Goal: Task Accomplishment & Management: Use online tool/utility

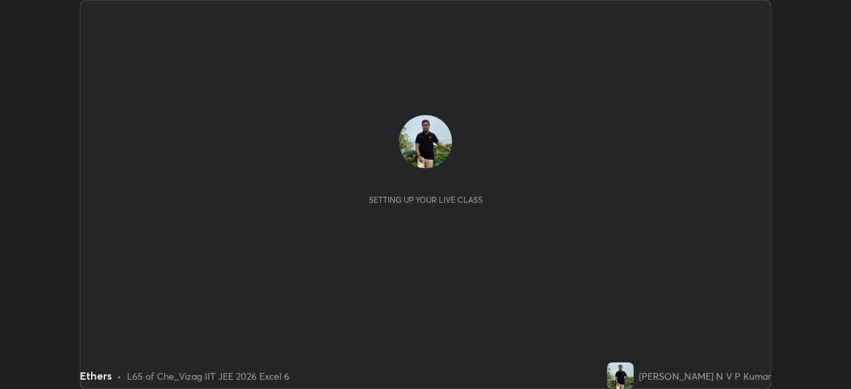
scroll to position [389, 851]
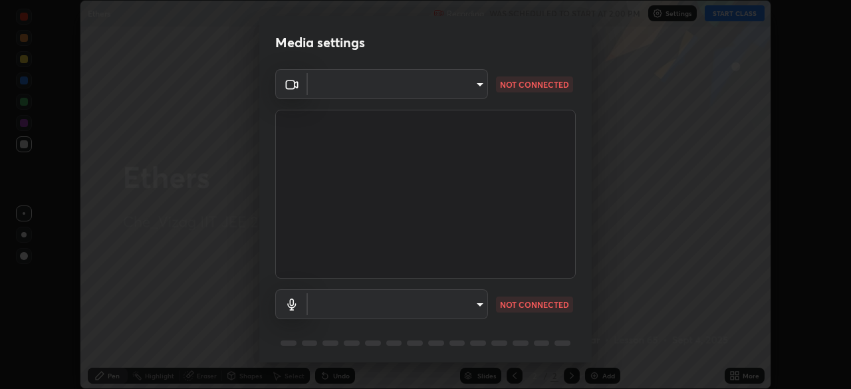
type input "359b0c2fb2d22ad11c48a9d20da28c30b8d2b6f3407690bdf719b12c3c7a5d7b"
type input "12814da3fbad5312446f54dc96c9f45bb106af13422bf073fcb2e73aabfc12f0"
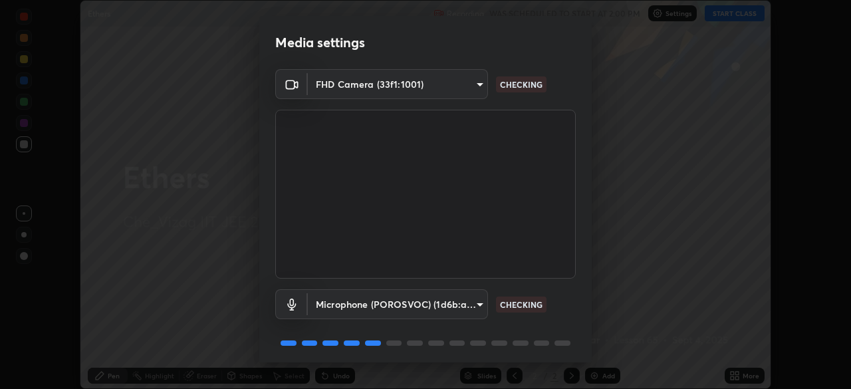
scroll to position [47, 0]
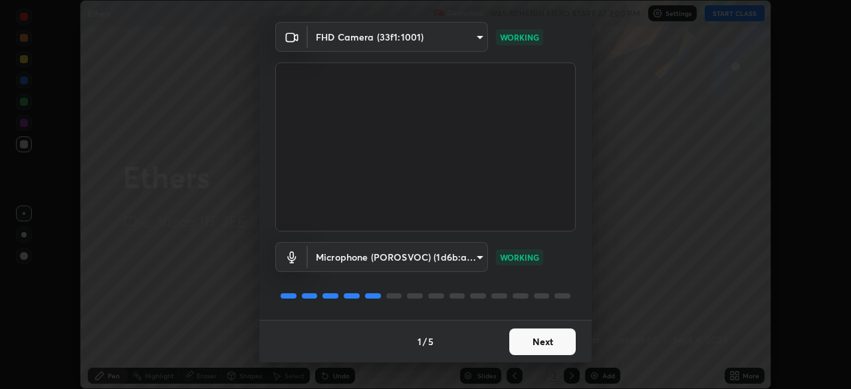
click at [554, 339] on button "Next" at bounding box center [543, 342] width 67 height 27
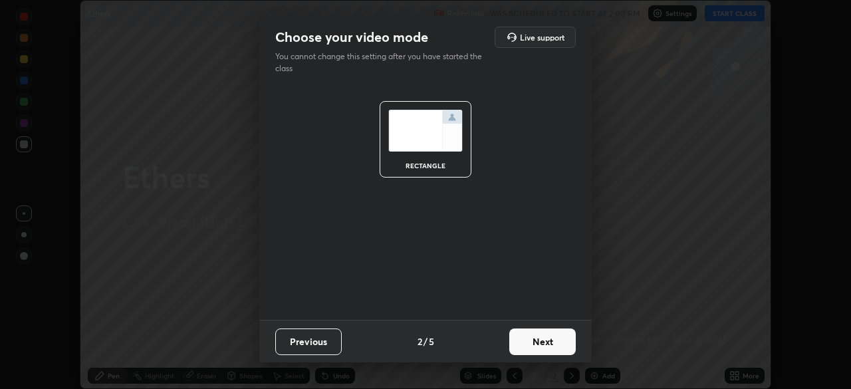
click at [554, 343] on button "Next" at bounding box center [543, 342] width 67 height 27
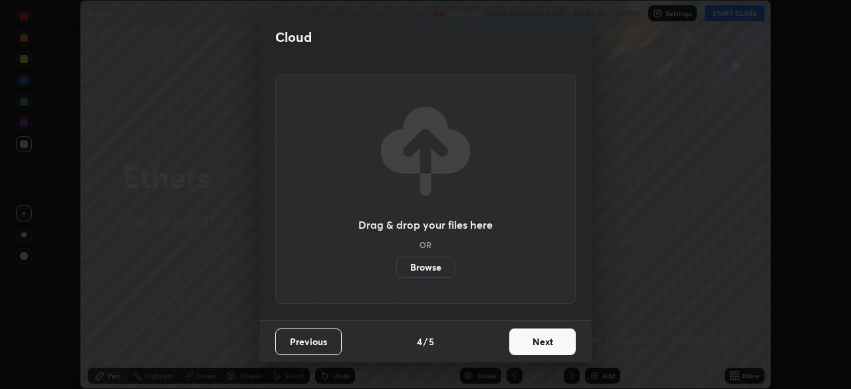
click at [557, 343] on button "Next" at bounding box center [543, 342] width 67 height 27
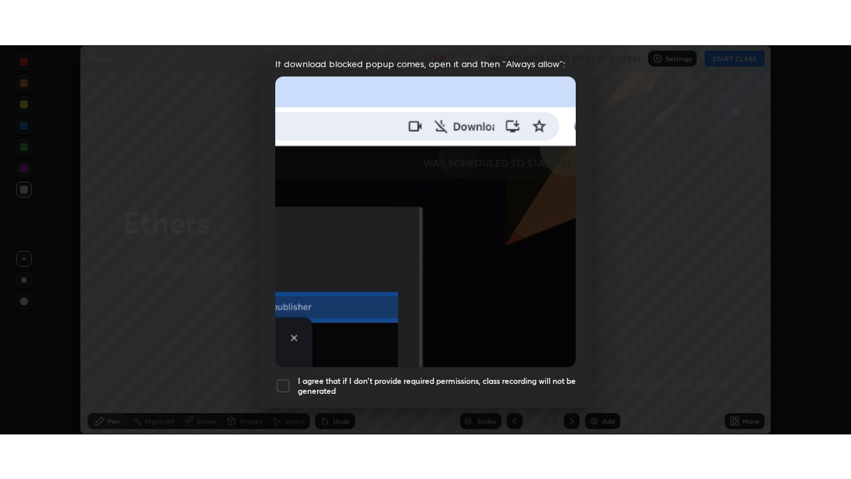
scroll to position [319, 0]
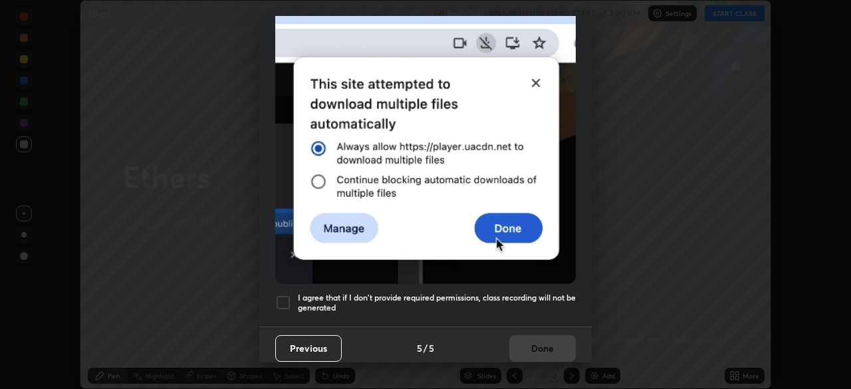
click at [548, 293] on h5 "I agree that if I don't provide required permissions, class recording will not …" at bounding box center [437, 303] width 278 height 21
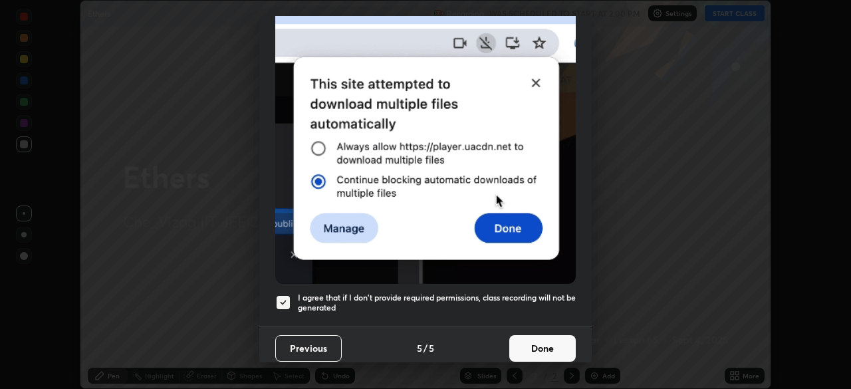
click at [556, 353] on button "Done" at bounding box center [543, 348] width 67 height 27
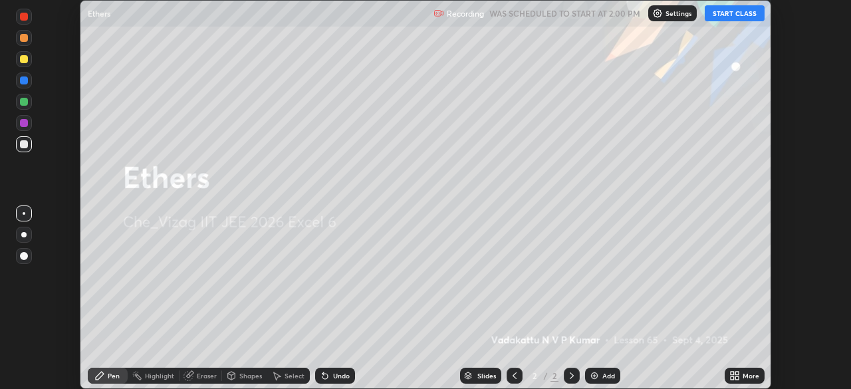
click at [740, 15] on button "START CLASS" at bounding box center [735, 13] width 60 height 16
click at [736, 377] on icon at bounding box center [737, 377] width 3 height 3
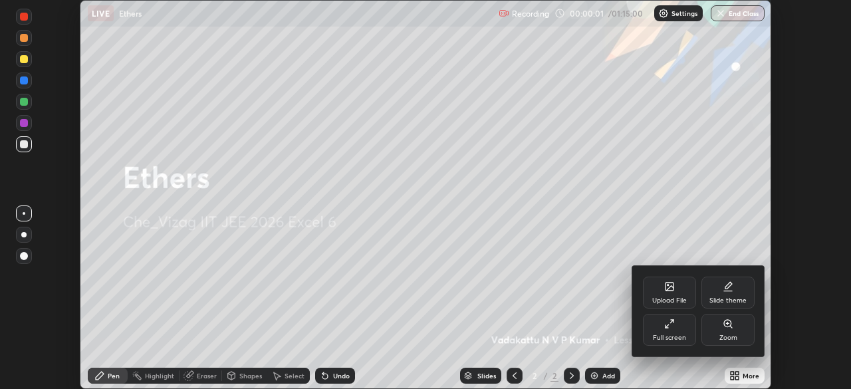
click at [670, 325] on icon at bounding box center [669, 324] width 11 height 11
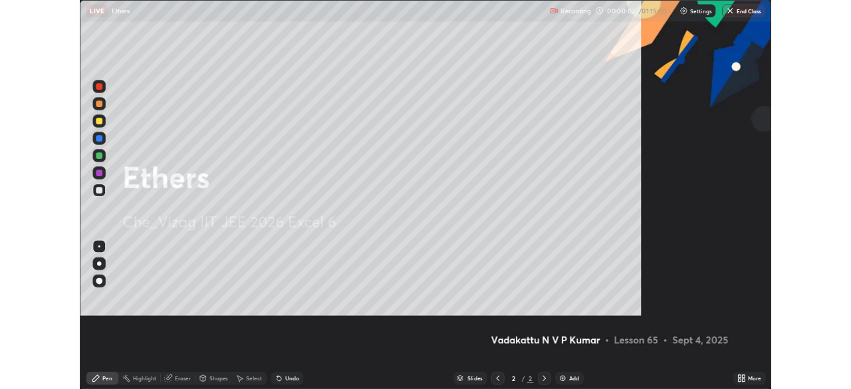
scroll to position [479, 851]
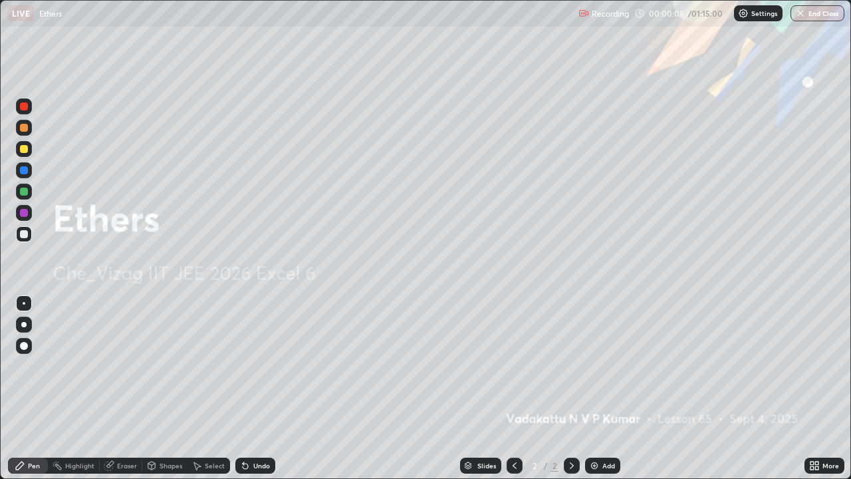
click at [595, 388] on img at bounding box center [594, 465] width 11 height 11
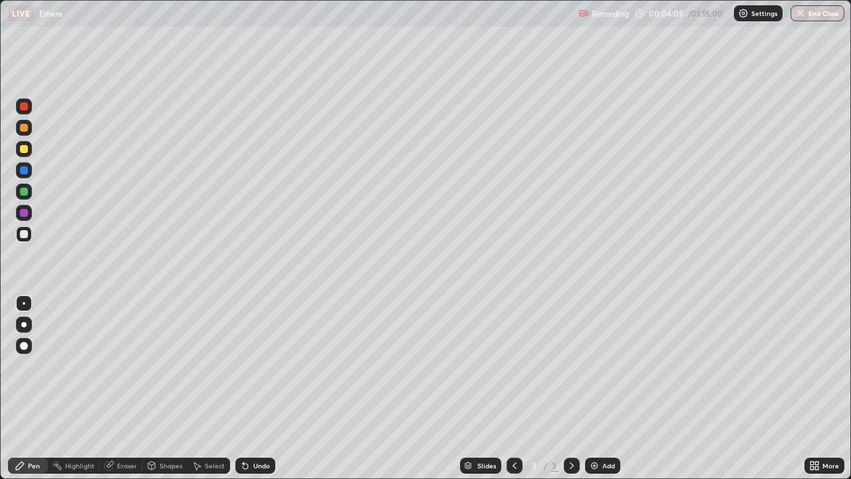
click at [128, 388] on div "Eraser" at bounding box center [127, 465] width 20 height 7
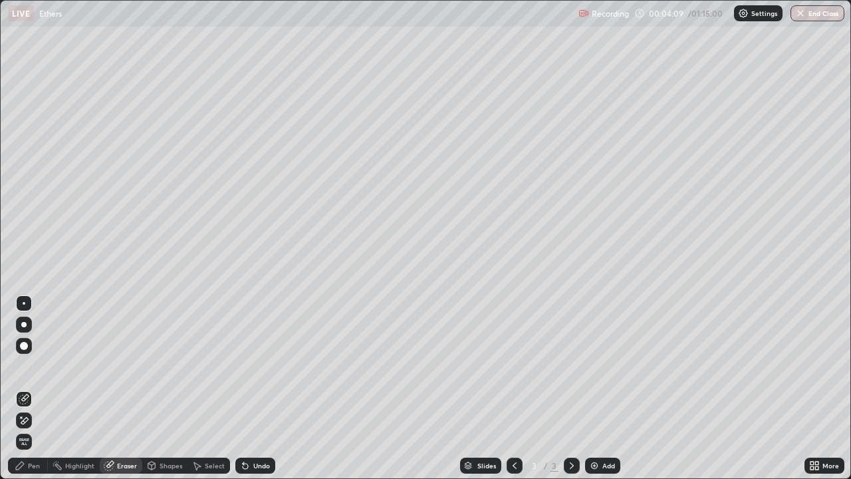
click at [26, 351] on div at bounding box center [24, 346] width 16 height 16
click at [39, 388] on div "Pen" at bounding box center [34, 465] width 12 height 7
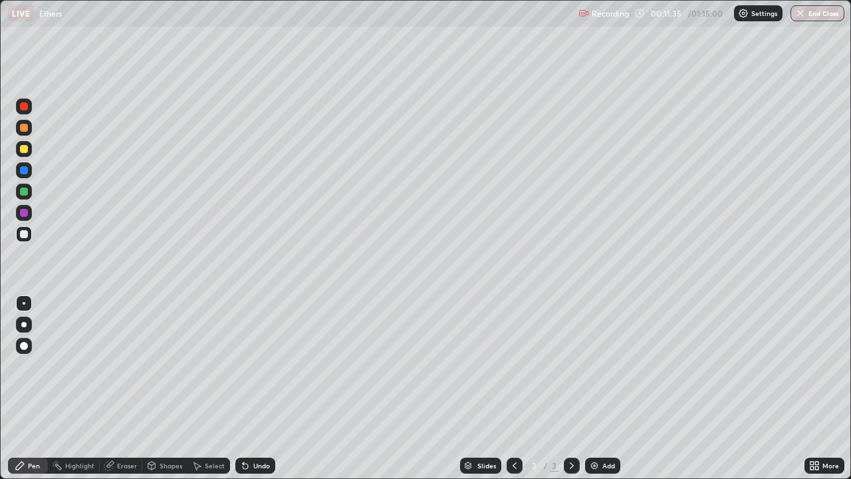
click at [597, 388] on img at bounding box center [594, 465] width 11 height 11
click at [128, 388] on div "Eraser" at bounding box center [127, 465] width 20 height 7
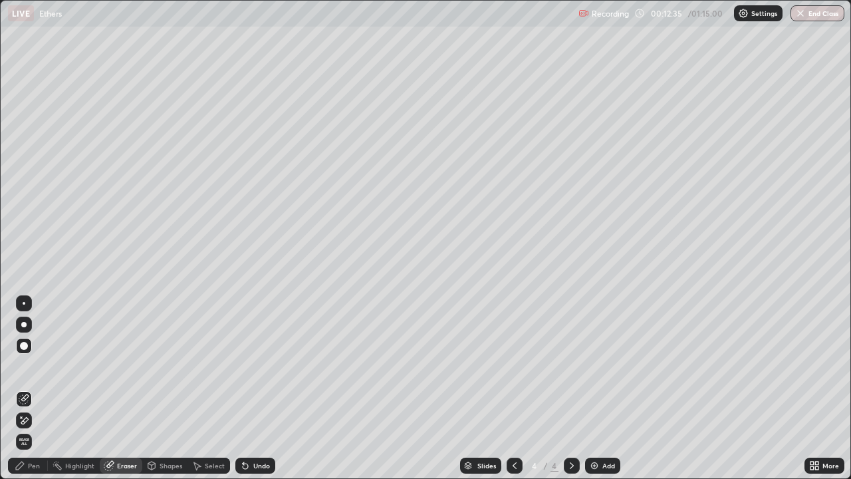
click at [34, 388] on div "Pen" at bounding box center [34, 465] width 12 height 7
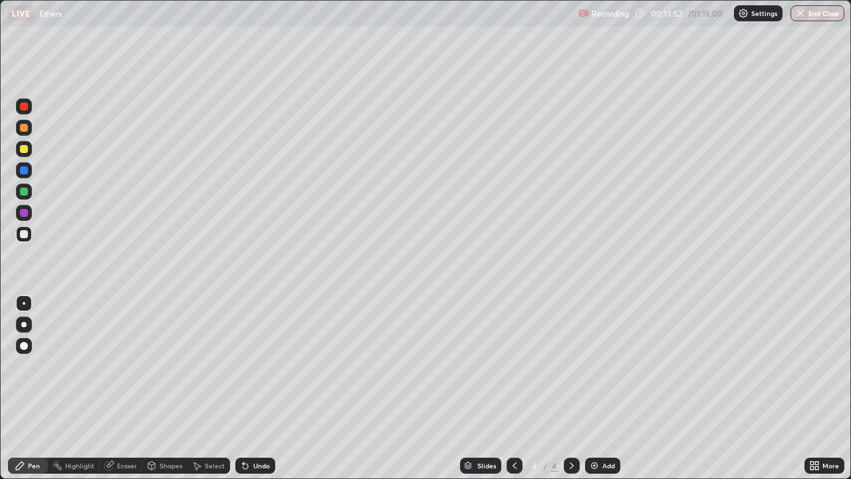
click at [123, 388] on div "Eraser" at bounding box center [127, 465] width 20 height 7
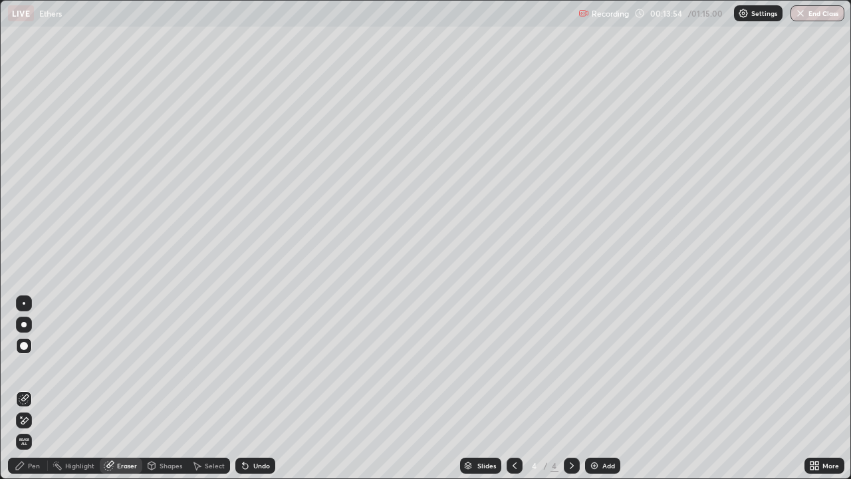
click at [39, 388] on div "Pen" at bounding box center [34, 465] width 12 height 7
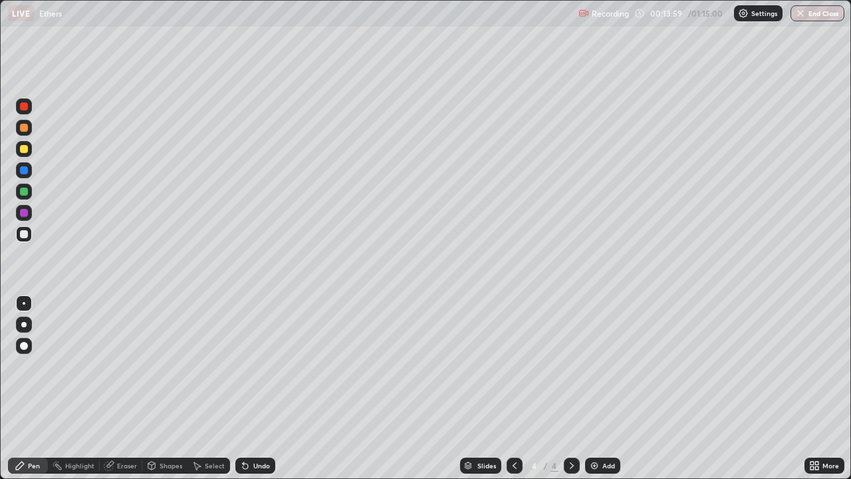
click at [22, 150] on div at bounding box center [24, 149] width 8 height 8
click at [31, 239] on div at bounding box center [24, 234] width 16 height 16
click at [124, 388] on div "Eraser" at bounding box center [127, 465] width 20 height 7
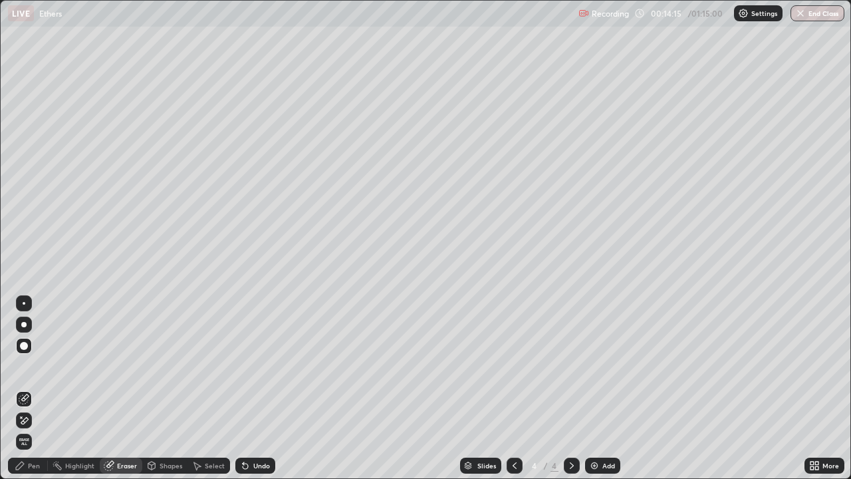
click at [36, 388] on div "Pen" at bounding box center [34, 465] width 12 height 7
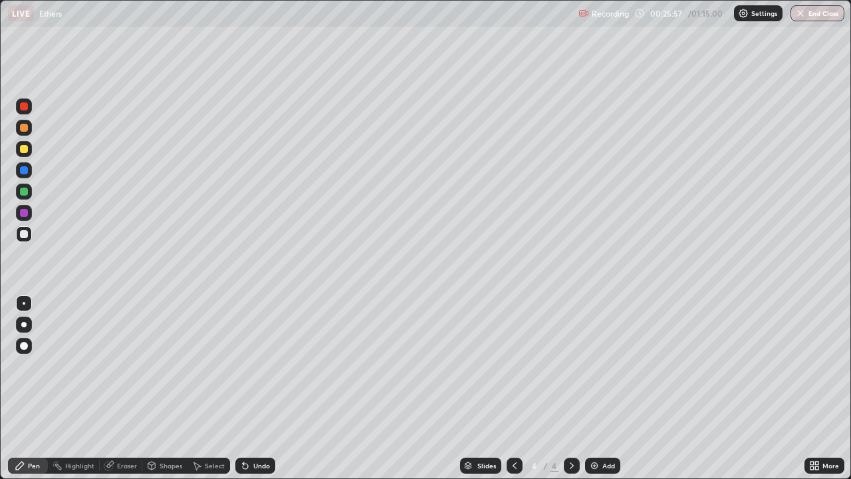
click at [597, 388] on img at bounding box center [594, 465] width 11 height 11
click at [515, 388] on icon at bounding box center [515, 465] width 11 height 11
click at [594, 388] on img at bounding box center [594, 465] width 11 height 11
click at [454, 335] on button "Undo" at bounding box center [435, 333] width 39 height 16
click at [598, 388] on img at bounding box center [594, 465] width 11 height 11
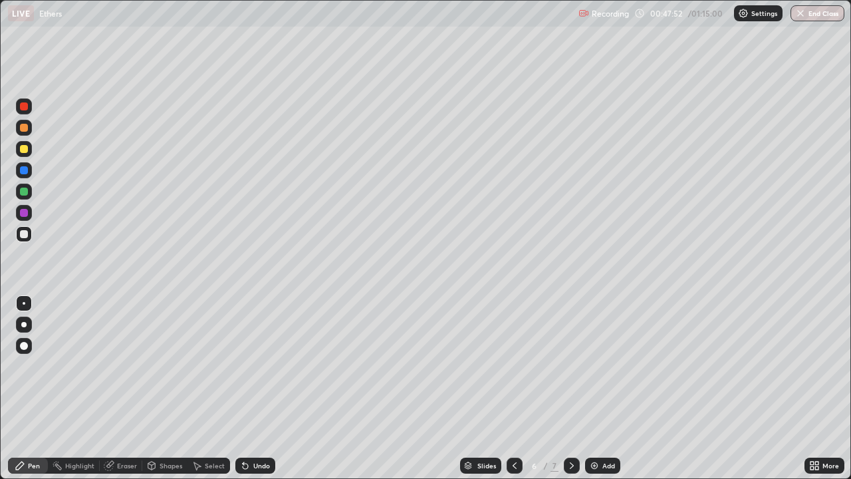
click at [218, 388] on div "Select" at bounding box center [215, 465] width 20 height 7
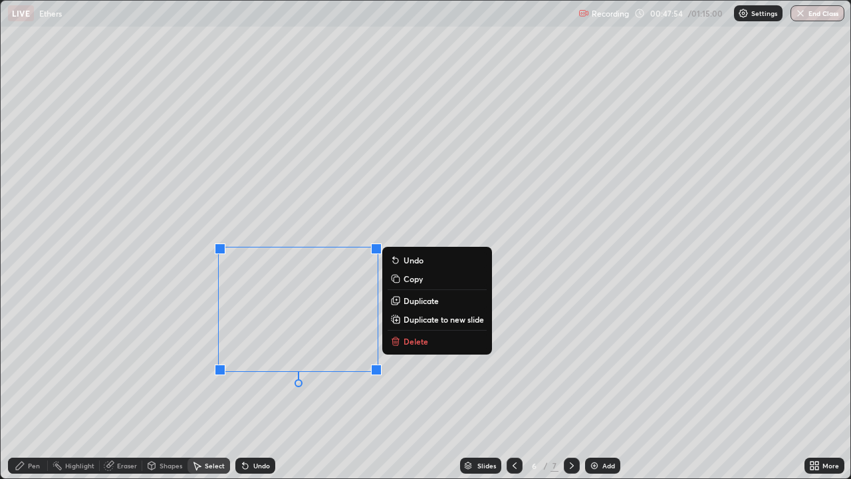
click at [409, 341] on p "Delete" at bounding box center [416, 341] width 25 height 11
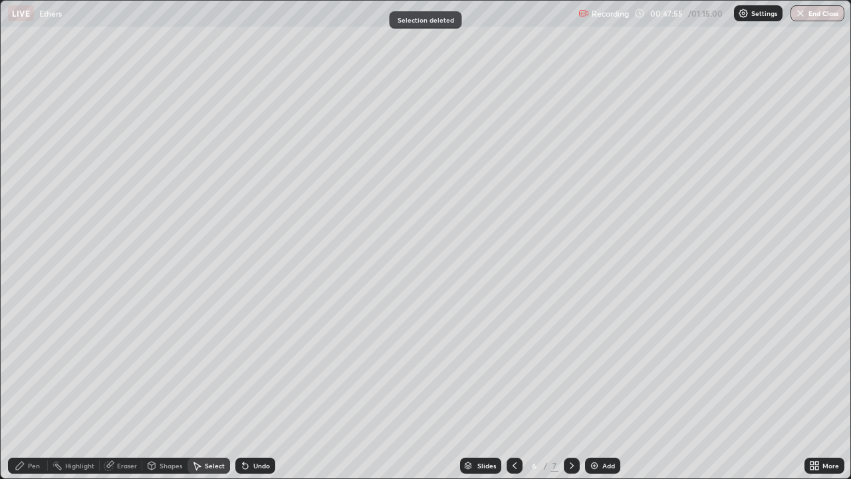
click at [127, 388] on div "Eraser" at bounding box center [127, 465] width 20 height 7
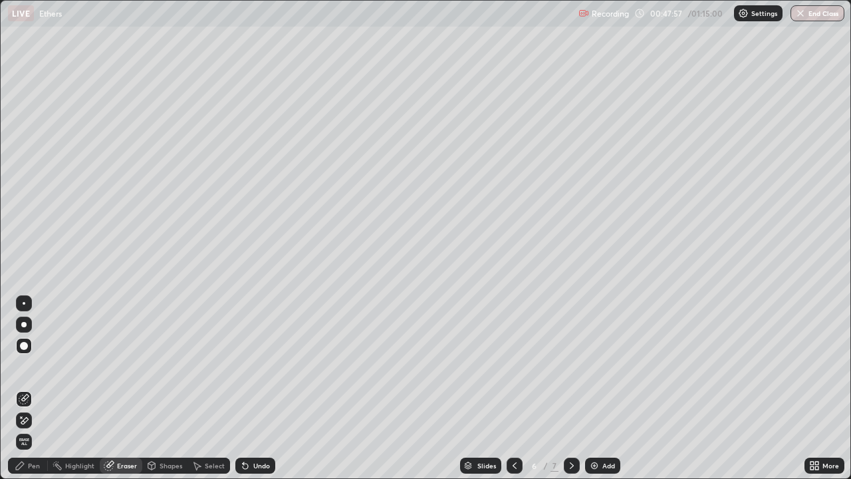
click at [38, 388] on div "Pen" at bounding box center [34, 465] width 12 height 7
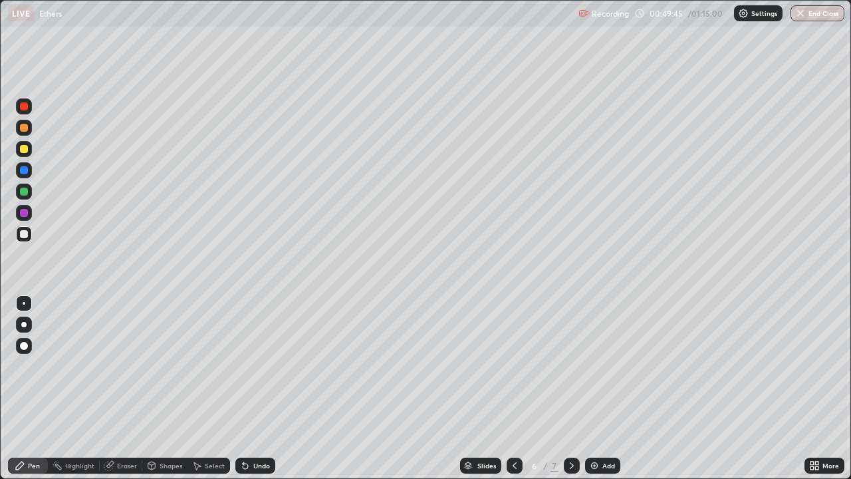
click at [133, 388] on div "Eraser" at bounding box center [121, 466] width 43 height 16
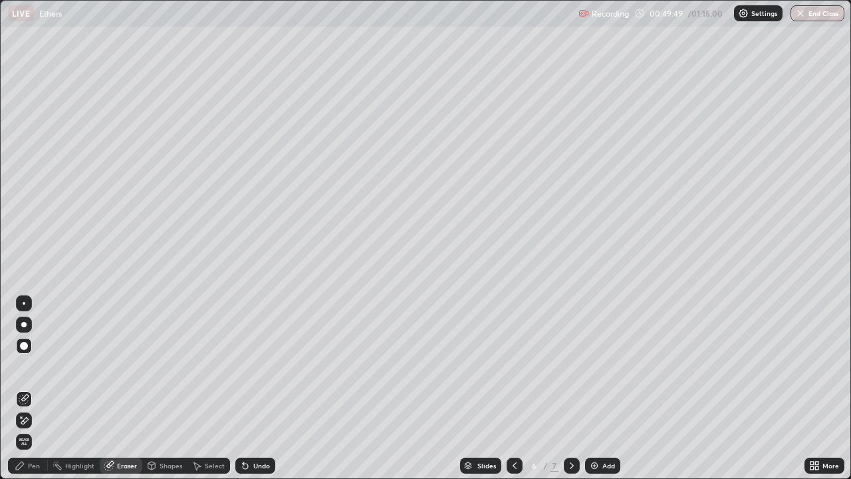
click at [37, 388] on div "Pen" at bounding box center [34, 465] width 12 height 7
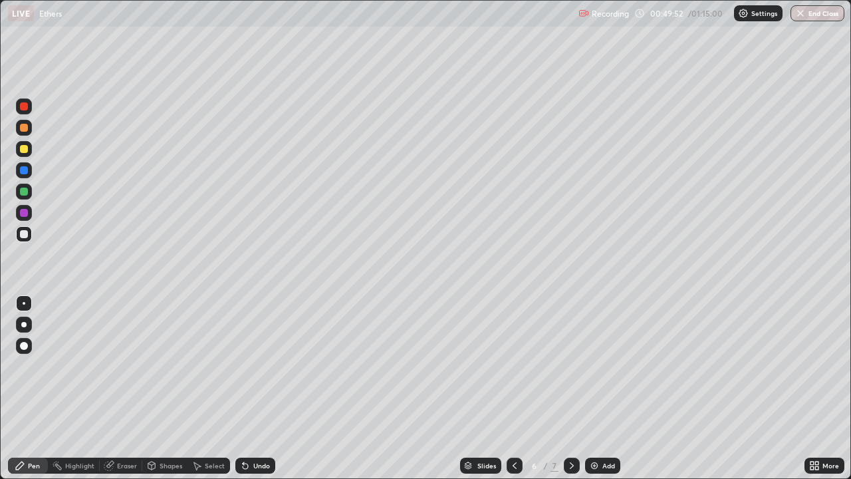
click at [128, 388] on div "Eraser" at bounding box center [127, 465] width 20 height 7
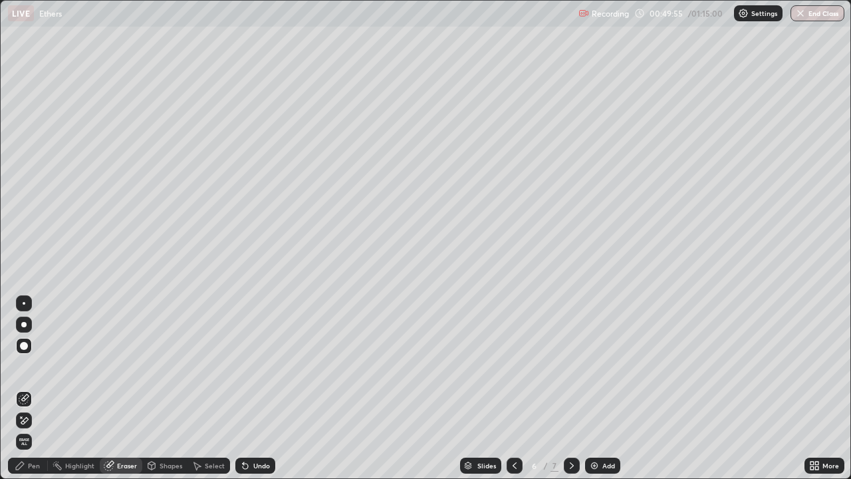
click at [40, 388] on div "Pen" at bounding box center [28, 466] width 40 height 16
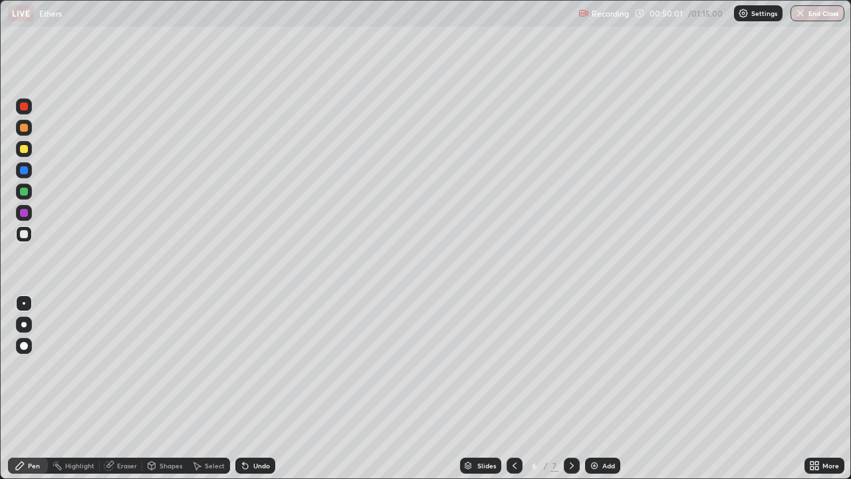
click at [211, 388] on div "Select" at bounding box center [215, 465] width 20 height 7
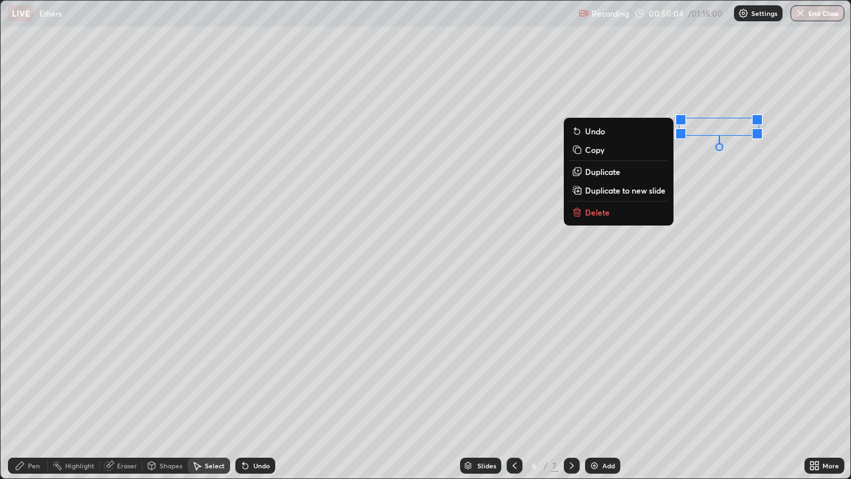
click at [599, 214] on p "Delete" at bounding box center [597, 212] width 25 height 11
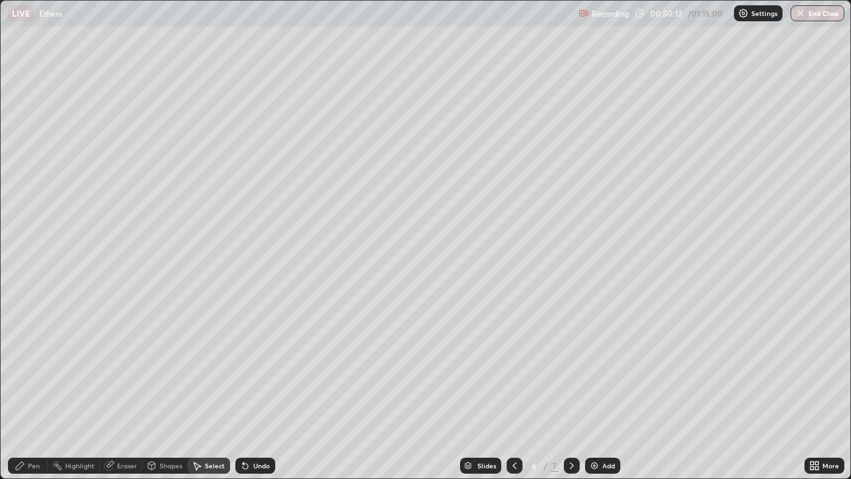
click at [37, 388] on div "Pen" at bounding box center [34, 465] width 12 height 7
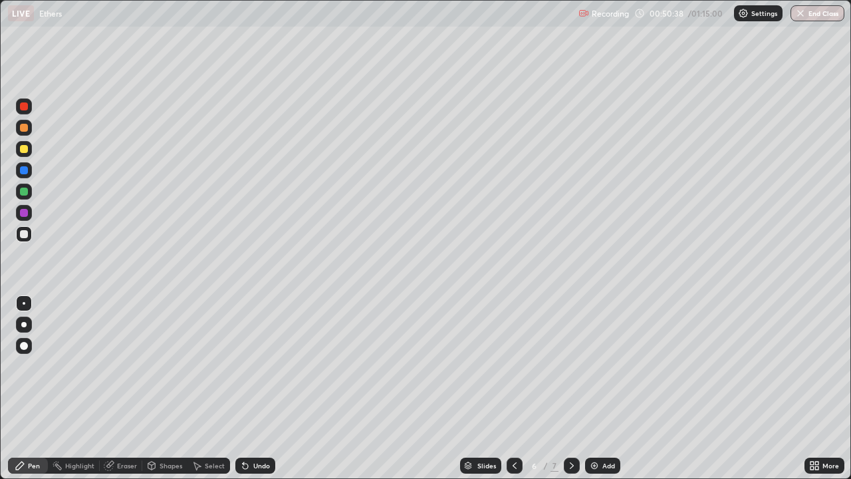
click at [129, 388] on div "Eraser" at bounding box center [127, 465] width 20 height 7
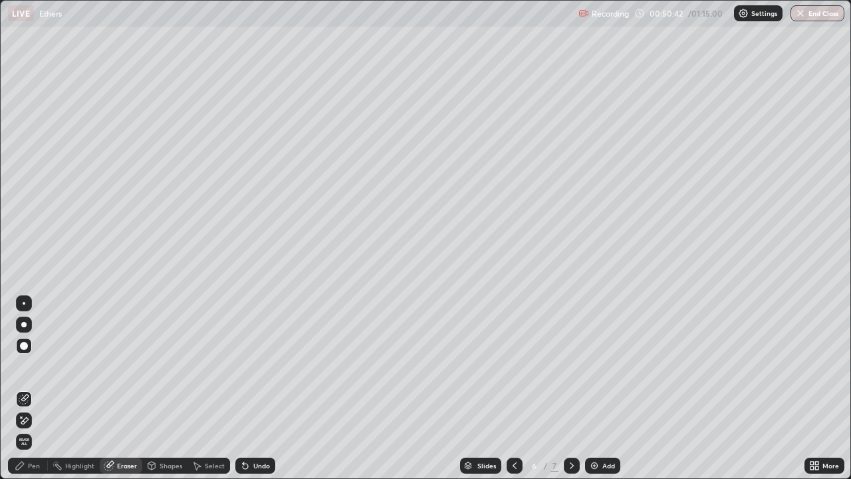
click at [41, 388] on div "Pen" at bounding box center [28, 466] width 40 height 16
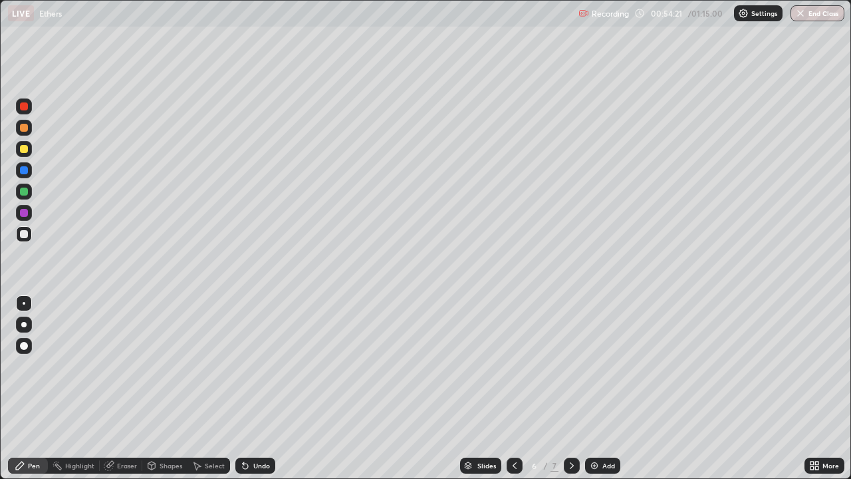
click at [595, 388] on img at bounding box center [594, 465] width 11 height 11
click at [131, 388] on div "Eraser" at bounding box center [127, 465] width 20 height 7
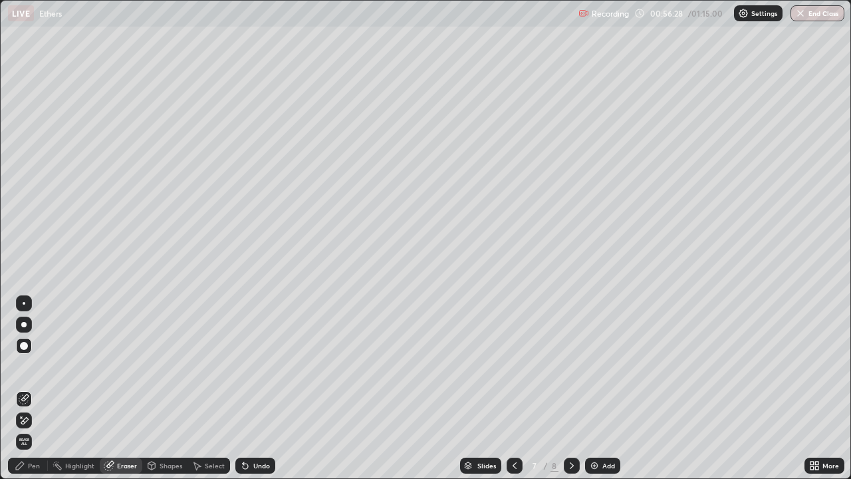
click at [39, 388] on div "Pen" at bounding box center [34, 465] width 12 height 7
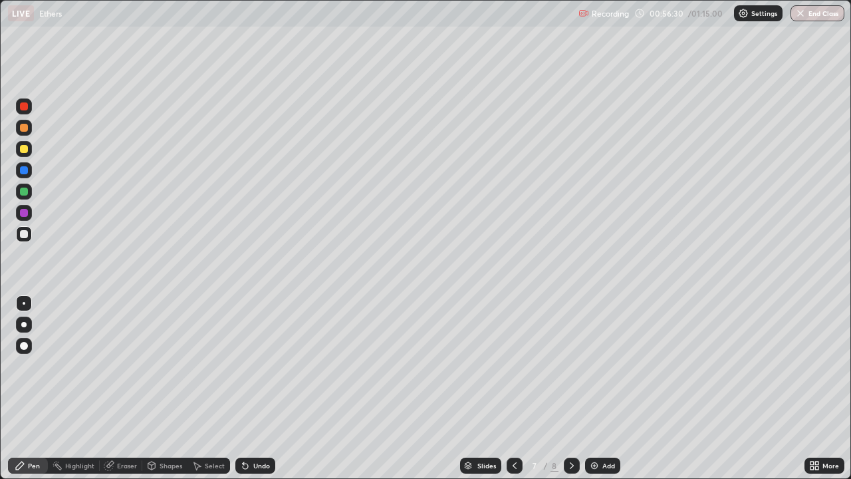
click at [128, 388] on div "Eraser" at bounding box center [127, 465] width 20 height 7
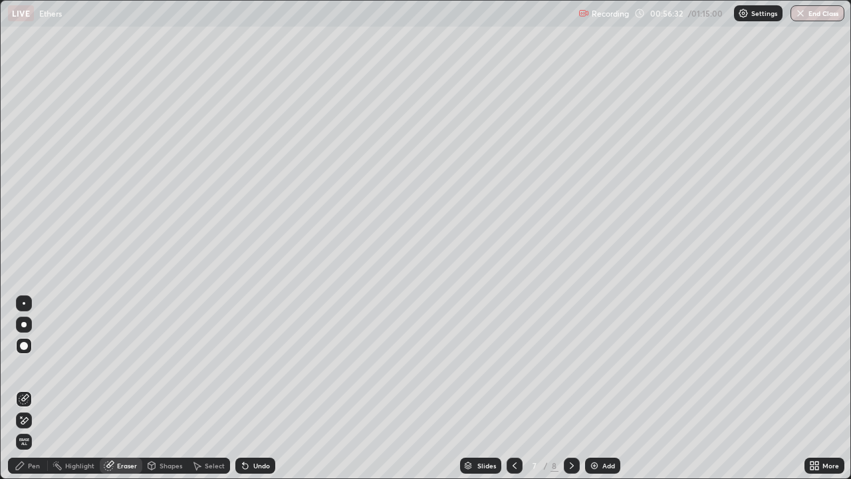
click at [40, 388] on div "Pen" at bounding box center [28, 466] width 40 height 16
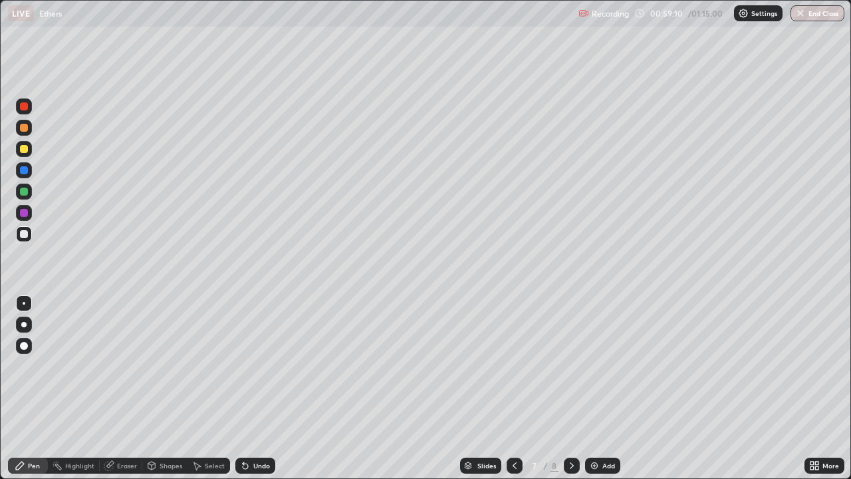
click at [134, 388] on div "Eraser" at bounding box center [121, 466] width 43 height 16
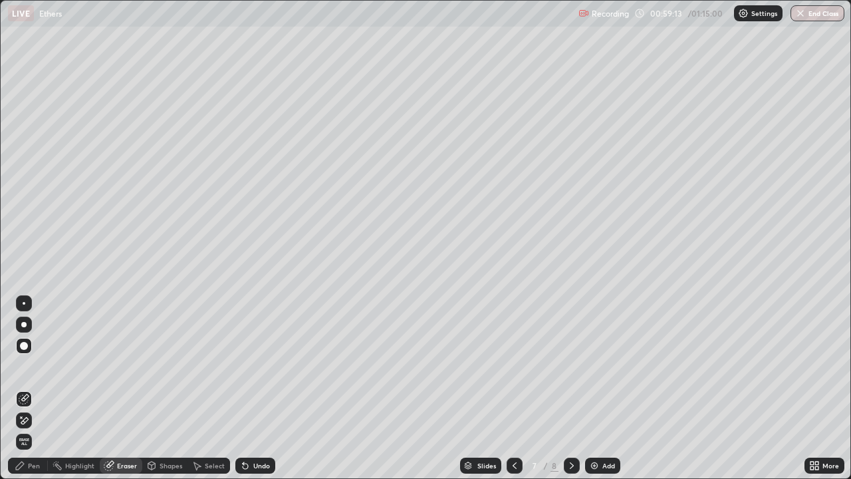
click at [34, 388] on div "Pen" at bounding box center [34, 465] width 12 height 7
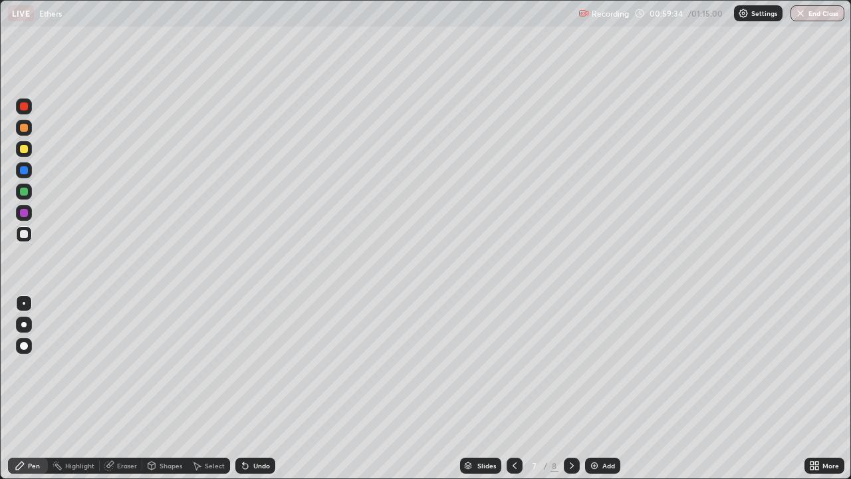
click at [124, 388] on div "Eraser" at bounding box center [127, 465] width 20 height 7
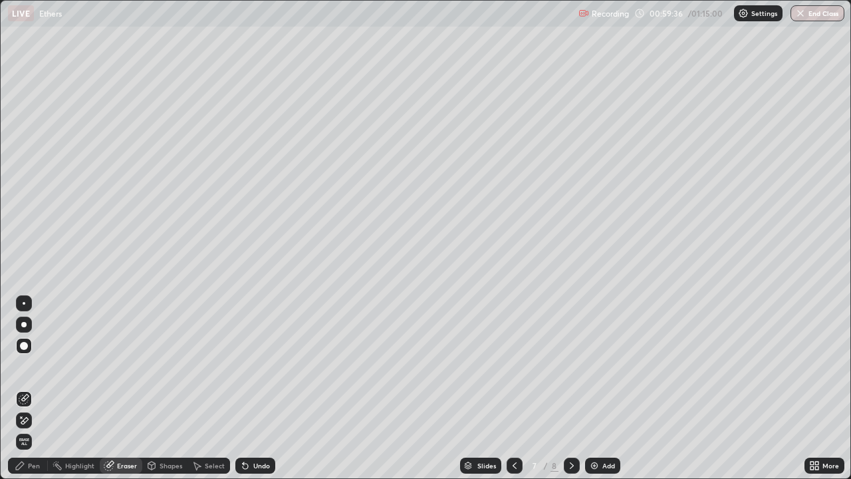
click at [43, 388] on div "Pen" at bounding box center [28, 466] width 40 height 16
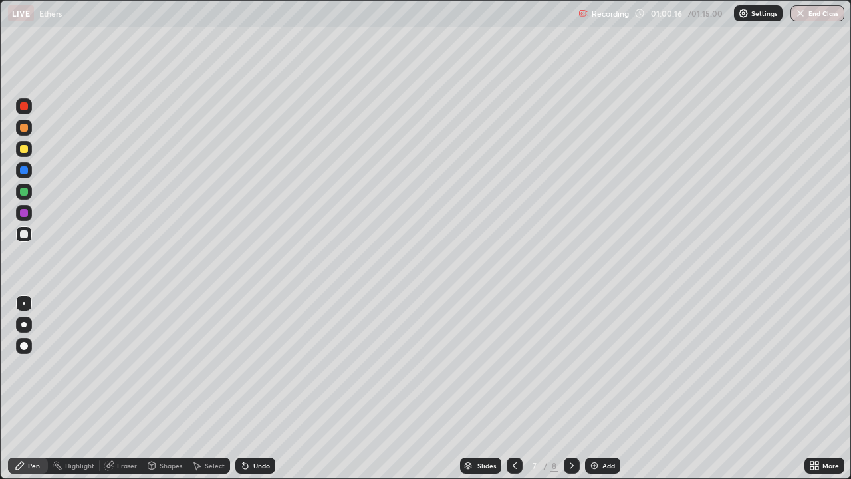
click at [131, 388] on div "Eraser" at bounding box center [127, 465] width 20 height 7
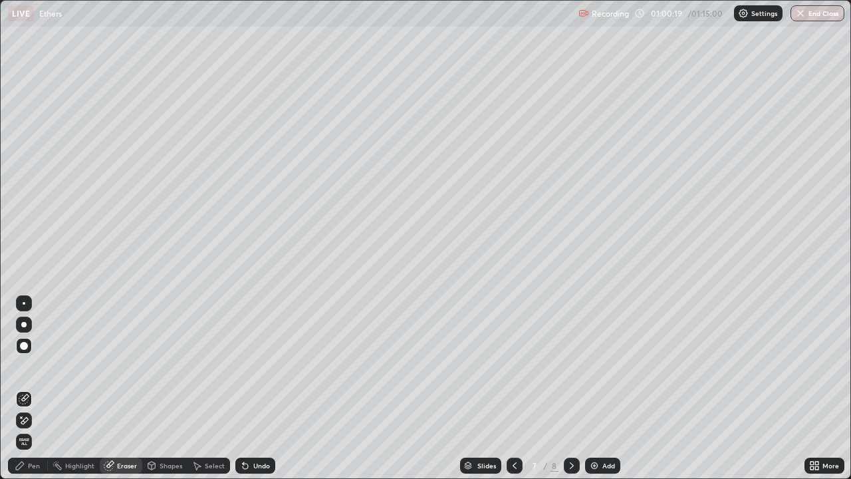
click at [38, 388] on div "Pen" at bounding box center [34, 465] width 12 height 7
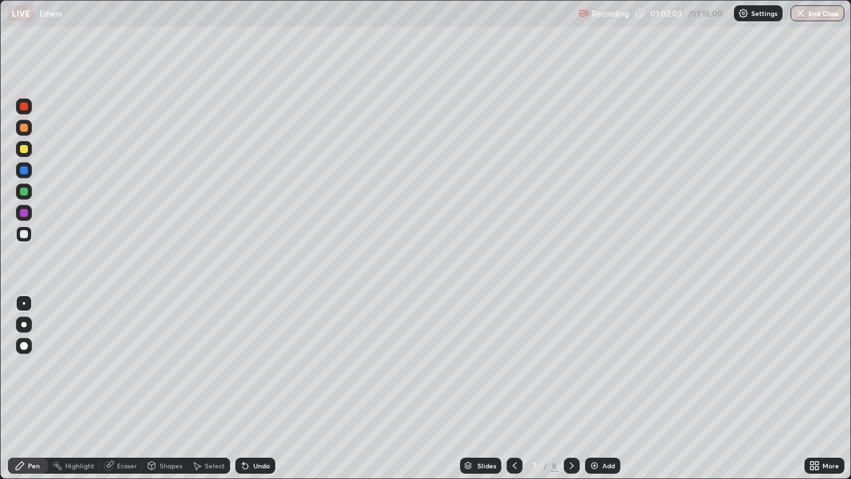
click at [207, 388] on div "Select" at bounding box center [215, 465] width 20 height 7
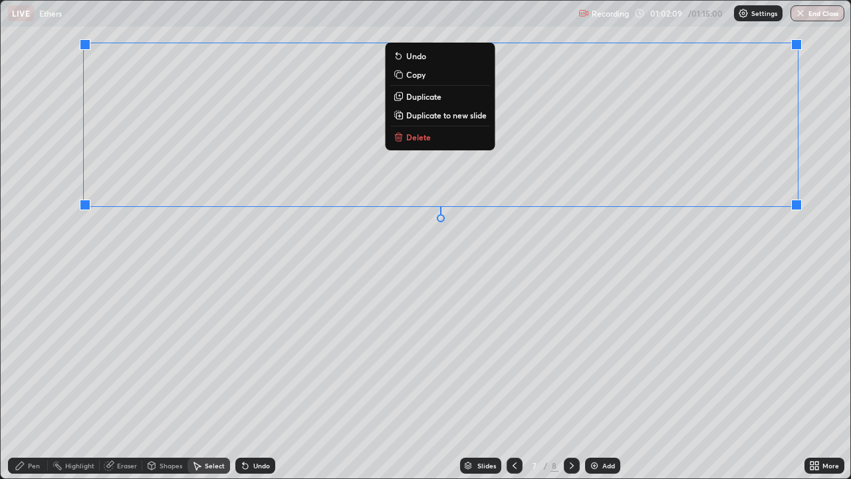
click at [424, 140] on p "Delete" at bounding box center [418, 137] width 25 height 11
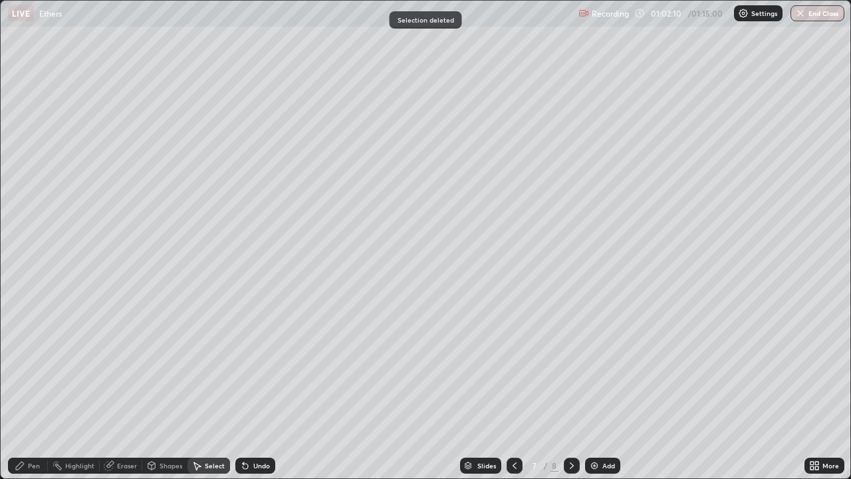
click at [134, 388] on div "Eraser" at bounding box center [127, 465] width 20 height 7
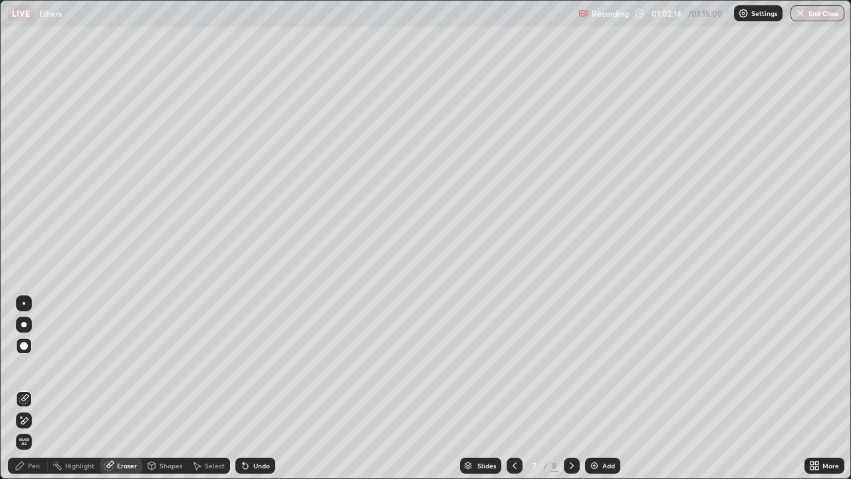
click at [37, 388] on div "Pen" at bounding box center [34, 465] width 12 height 7
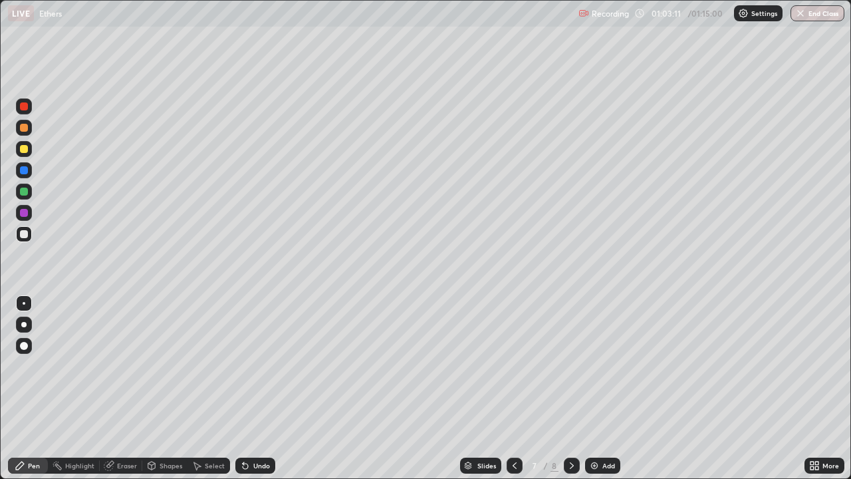
click at [24, 150] on div at bounding box center [24, 149] width 8 height 8
click at [25, 235] on div at bounding box center [24, 234] width 8 height 8
click at [25, 347] on div at bounding box center [24, 346] width 8 height 8
click at [811, 13] on button "End Class" at bounding box center [818, 13] width 53 height 16
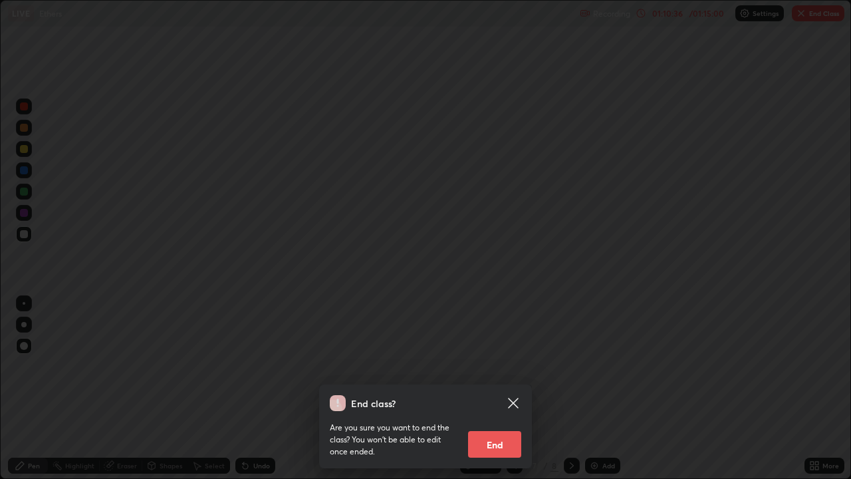
click at [507, 388] on button "End" at bounding box center [494, 444] width 53 height 27
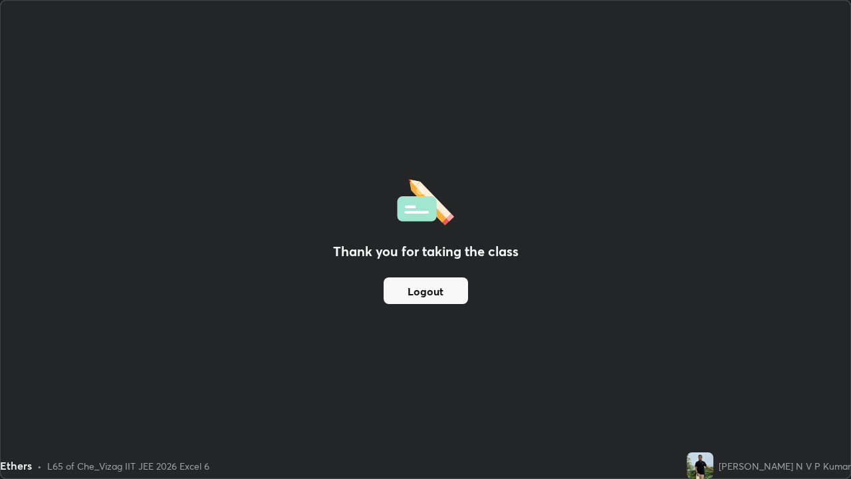
click at [440, 296] on button "Logout" at bounding box center [426, 290] width 84 height 27
click at [447, 299] on button "Logout" at bounding box center [426, 290] width 84 height 27
click at [694, 317] on div "Thank you for taking the class Logout" at bounding box center [426, 240] width 850 height 478
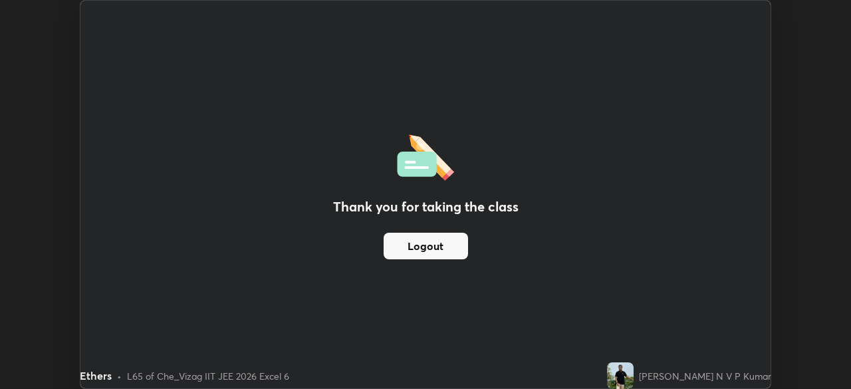
scroll to position [66125, 65663]
